Goal: Task Accomplishment & Management: Manage account settings

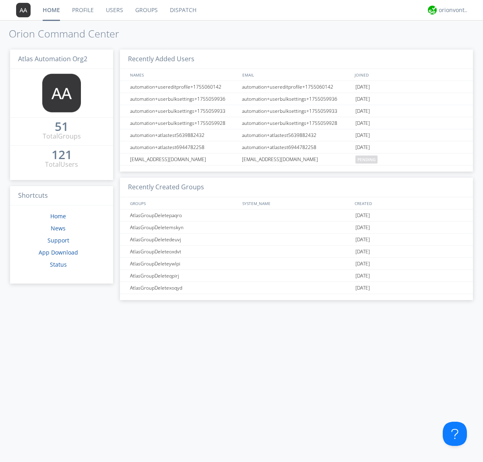
click at [114, 10] on link "Users" at bounding box center [114, 10] width 29 height 20
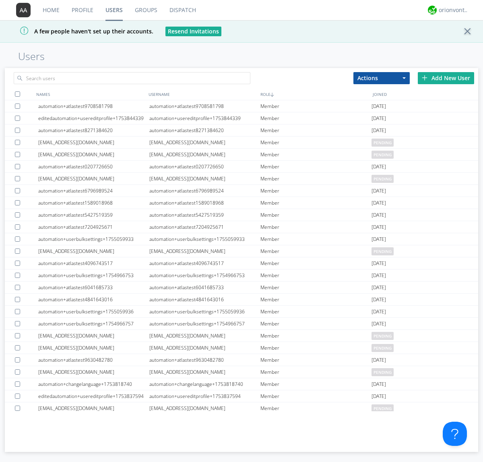
click at [446, 78] on div "Add New User" at bounding box center [446, 78] width 56 height 12
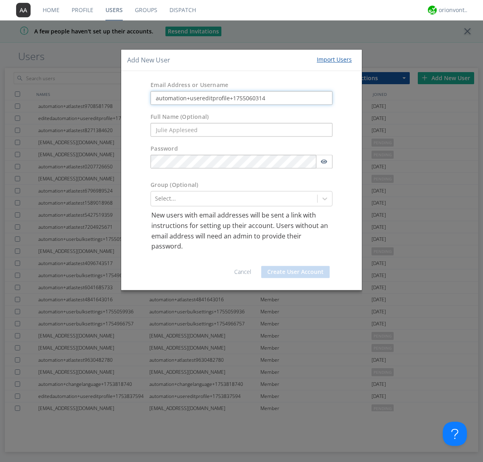
type input "automation+usereditprofile+1755060314"
click at [295, 271] on button "Create User Account" at bounding box center [295, 272] width 68 height 12
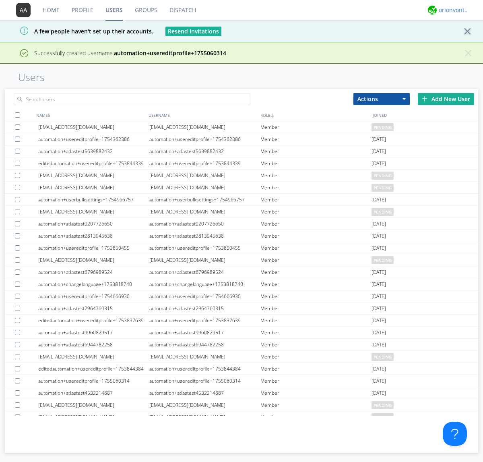
click at [452, 10] on div "orionvontas+atlas+automation+org2" at bounding box center [454, 10] width 30 height 8
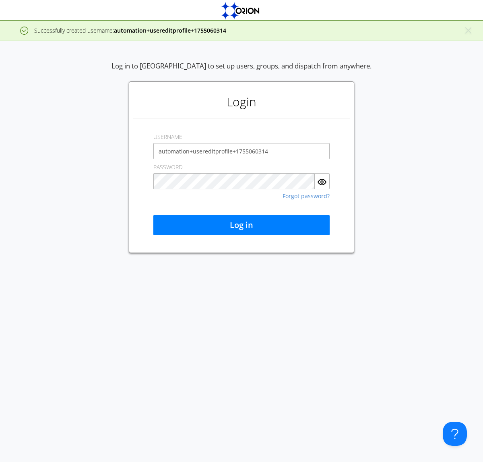
type input "automation+usereditprofile+1755060314"
click at [242, 225] on button "Log in" at bounding box center [241, 225] width 176 height 20
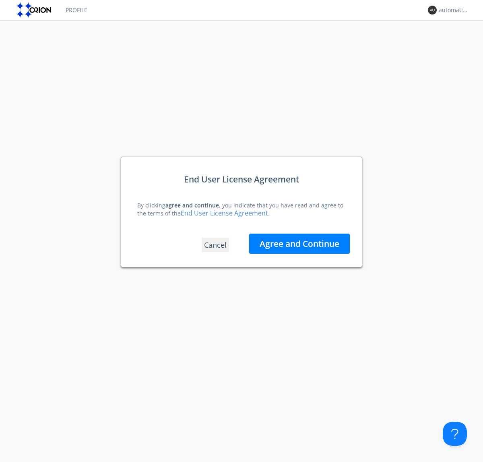
click at [299, 243] on button "Agree and Continue" at bounding box center [299, 243] width 101 height 20
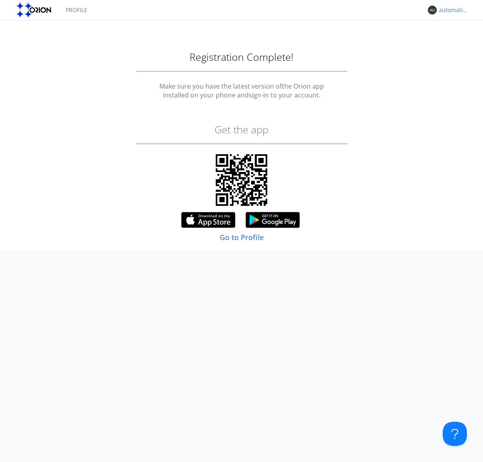
click at [452, 10] on div "automation+usereditprofile+1755060314" at bounding box center [454, 10] width 30 height 8
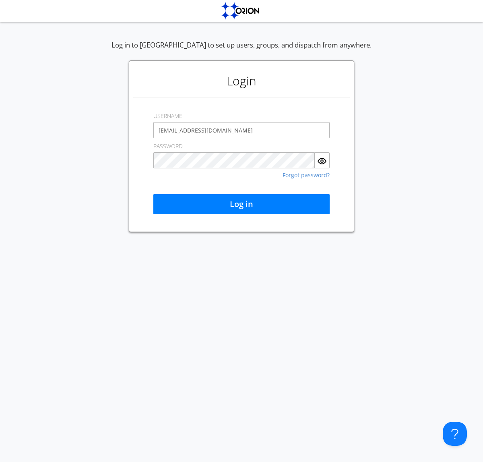
type input "[EMAIL_ADDRESS][DOMAIN_NAME]"
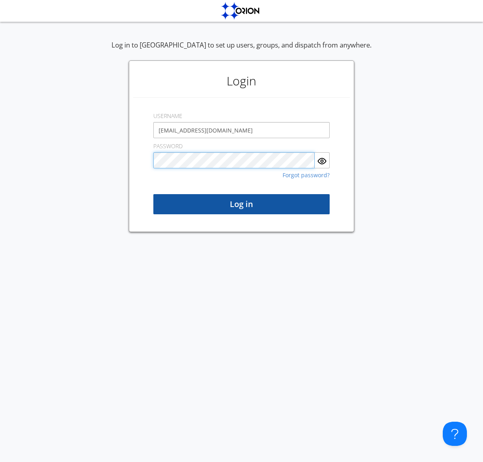
click at [242, 204] on button "Log in" at bounding box center [241, 204] width 176 height 20
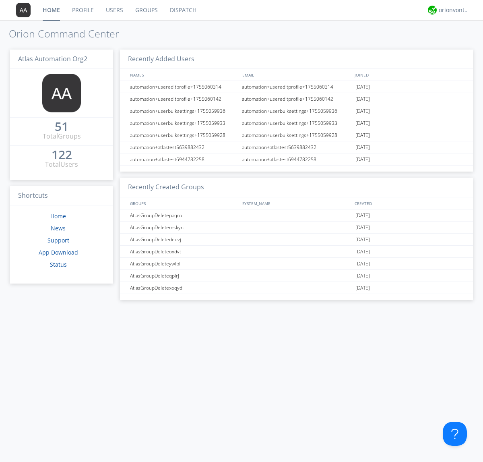
click at [114, 10] on link "Users" at bounding box center [114, 10] width 29 height 20
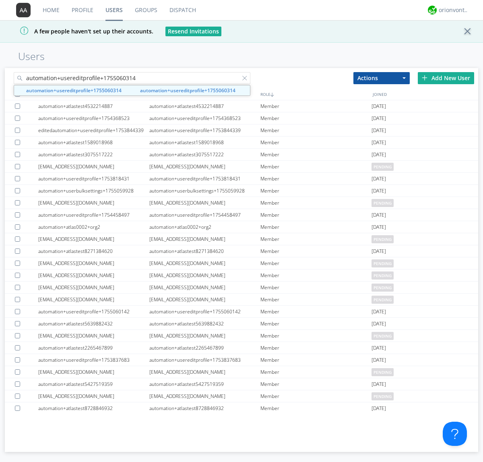
type input "automation+usereditprofile+1755060314"
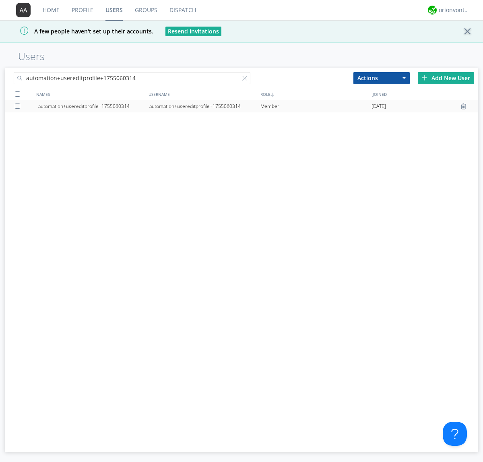
click at [204, 106] on div "automation+usereditprofile+1755060314" at bounding box center [204, 106] width 111 height 12
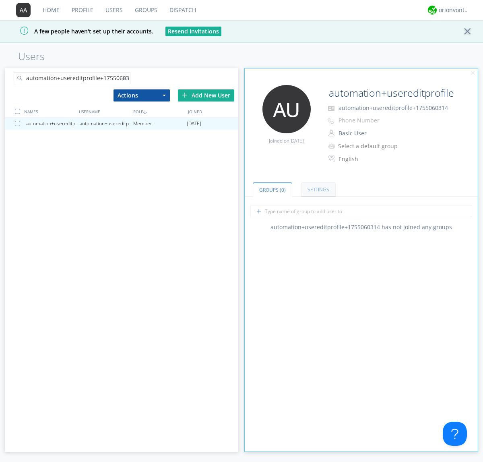
click at [317, 189] on link "Settings" at bounding box center [318, 189] width 35 height 14
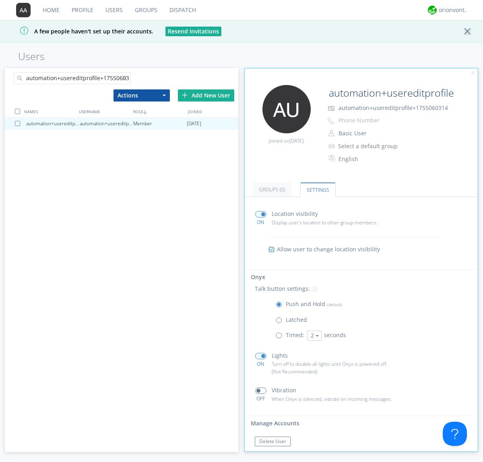
click at [277, 452] on button "Reset Password" at bounding box center [277, 457] width 44 height 10
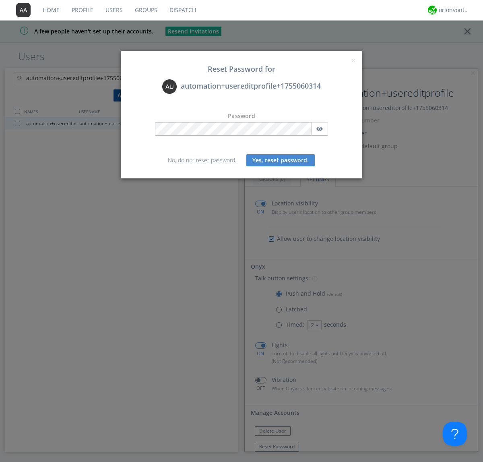
click at [281, 160] on button "Yes, reset password." at bounding box center [280, 160] width 68 height 12
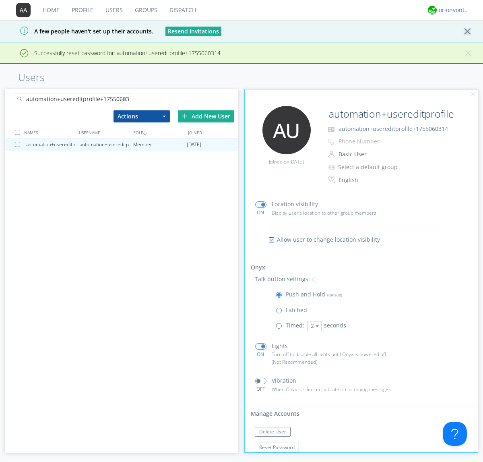
click at [452, 10] on div "orionvontas+atlas+automation+org2" at bounding box center [454, 10] width 30 height 8
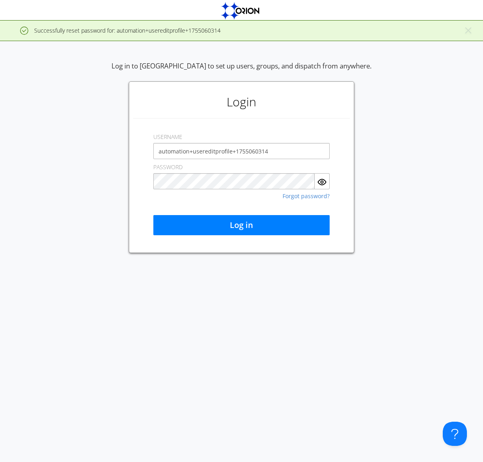
type input "automation+usereditprofile+1755060314"
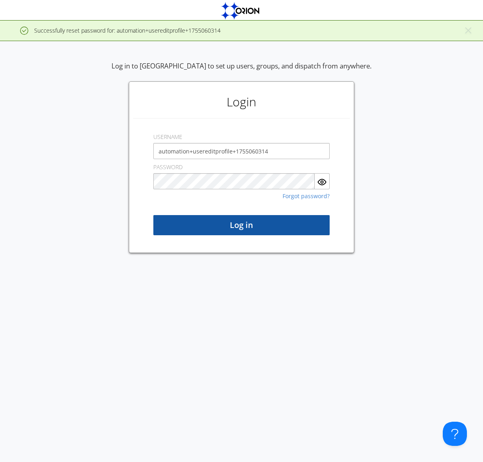
click at [242, 225] on button "Log in" at bounding box center [241, 225] width 176 height 20
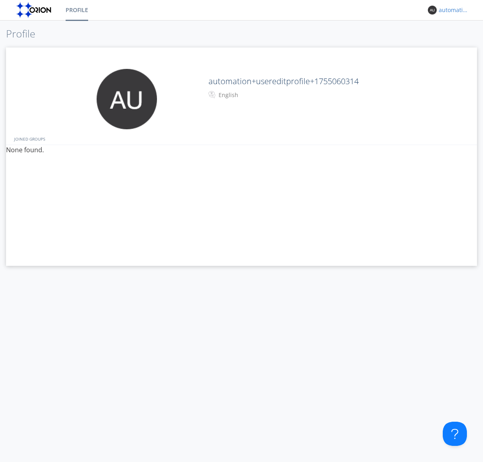
click at [452, 10] on div "automation+usereditprofile+1755060314" at bounding box center [454, 10] width 30 height 8
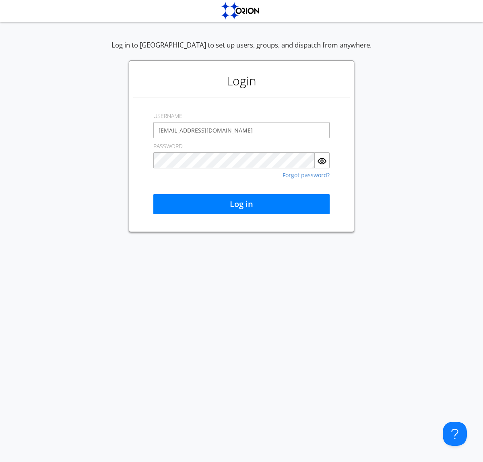
type input "[EMAIL_ADDRESS][DOMAIN_NAME]"
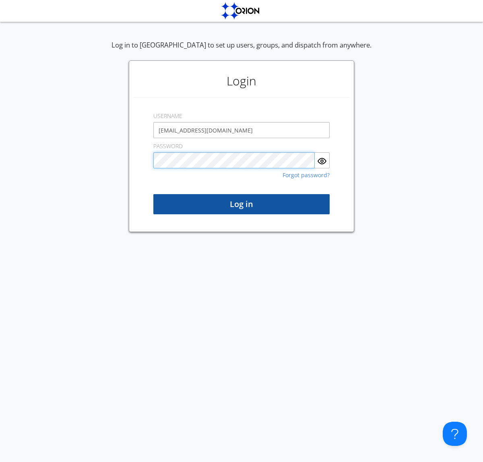
click at [242, 204] on button "Log in" at bounding box center [241, 204] width 176 height 20
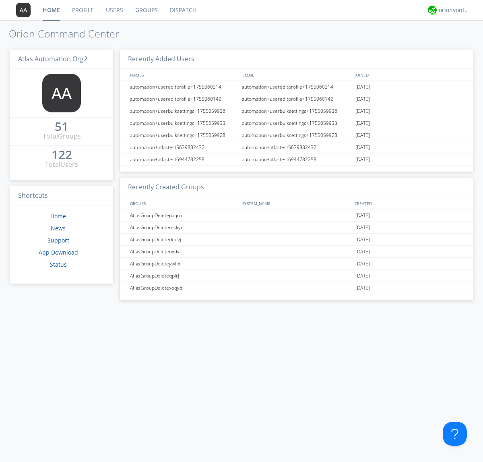
click at [114, 10] on link "Users" at bounding box center [114, 10] width 29 height 20
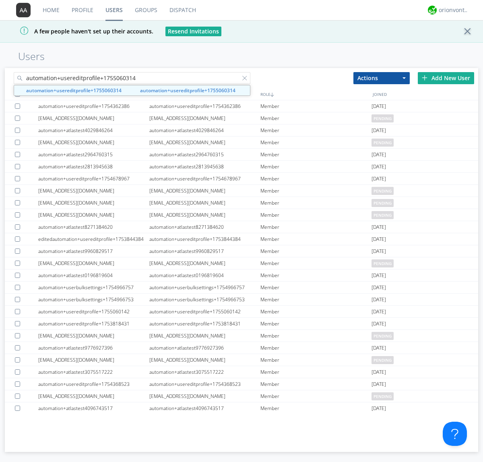
type input "automation+usereditprofile+1755060314"
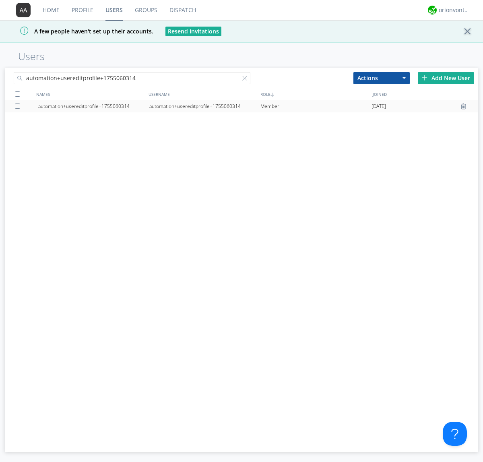
click at [19, 106] on div at bounding box center [19, 105] width 8 height 5
click at [382, 78] on button "Actions" at bounding box center [381, 78] width 56 height 12
click at [0, 0] on link "Delete User" at bounding box center [0, 0] width 0 height 0
